Goal: Complete application form

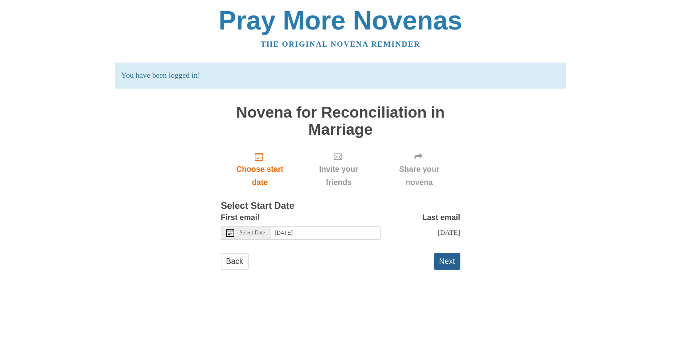
click at [455, 260] on button "Next" at bounding box center [447, 261] width 26 height 16
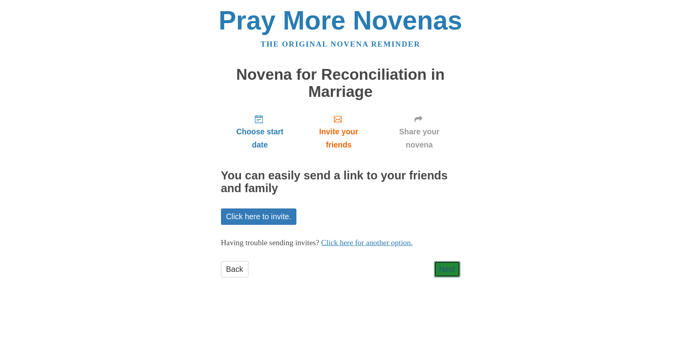
click at [452, 270] on link "Next" at bounding box center [447, 269] width 26 height 16
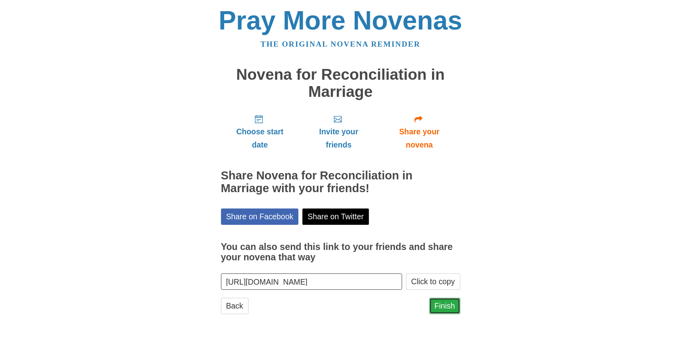
click at [452, 309] on link "Finish" at bounding box center [444, 306] width 31 height 16
